Goal: Navigation & Orientation: Go to known website

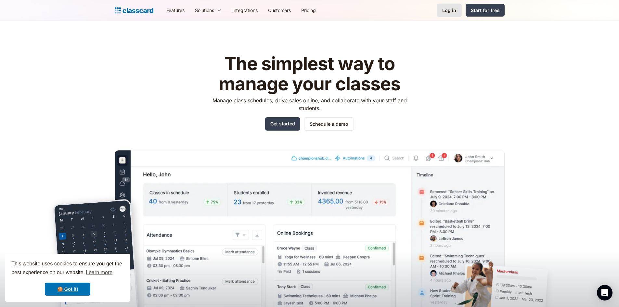
click at [448, 9] on div "Log in" at bounding box center [449, 10] width 14 height 7
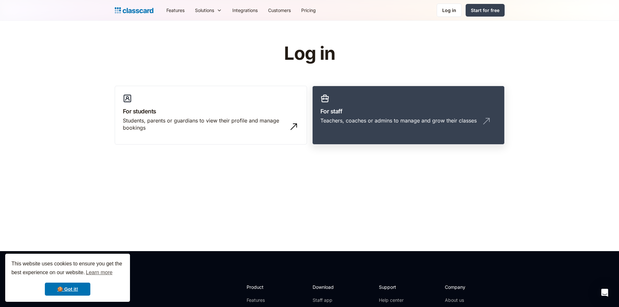
click at [372, 128] on div "Teachers, coaches or admins to manage and grow their classes" at bounding box center [408, 123] width 176 height 12
